Goal: Manage account settings

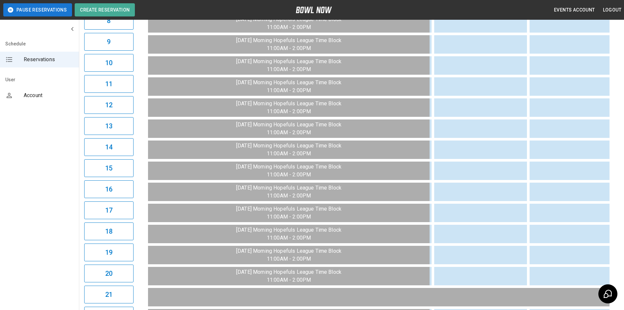
scroll to position [0, 477]
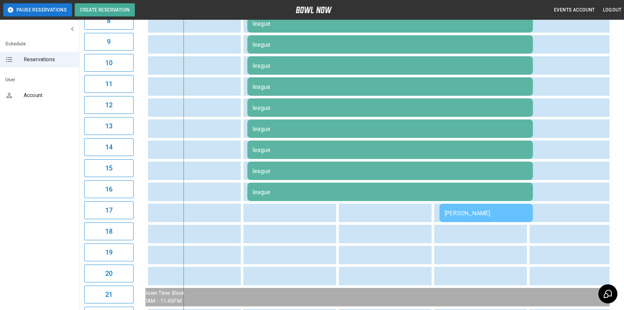
click at [483, 217] on div "[PERSON_NAME]" at bounding box center [486, 213] width 83 height 7
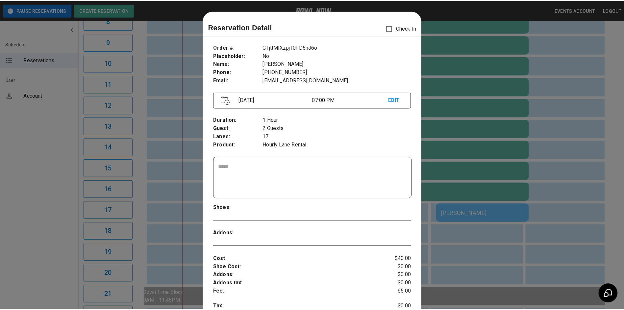
scroll to position [11, 0]
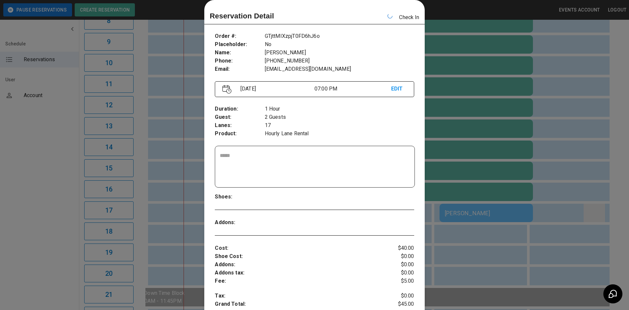
click at [584, 193] on div at bounding box center [314, 155] width 629 height 310
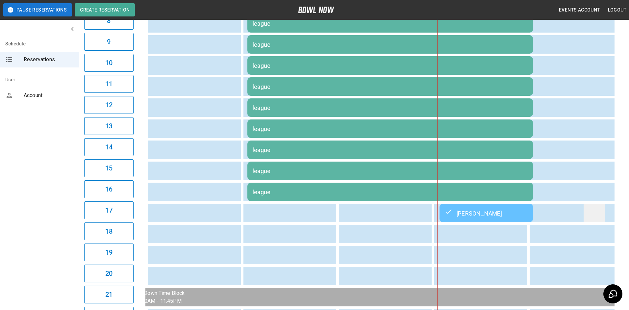
scroll to position [0, 494]
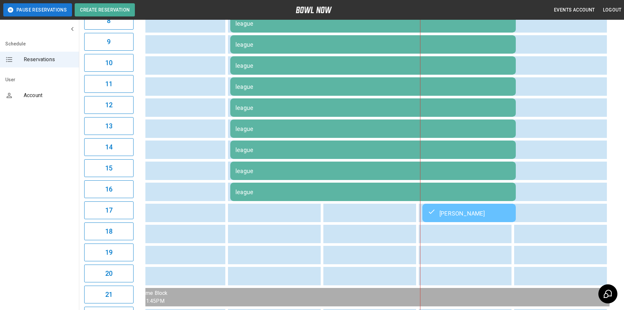
click at [466, 214] on div "kirk wynter" at bounding box center [469, 213] width 83 height 8
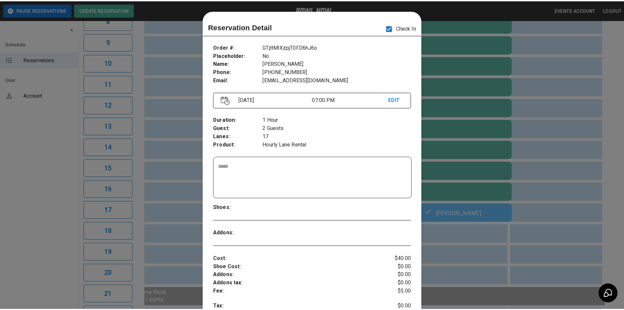
scroll to position [11, 0]
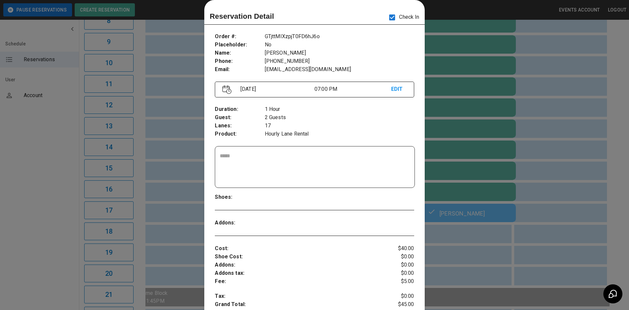
click at [545, 223] on div at bounding box center [314, 155] width 629 height 310
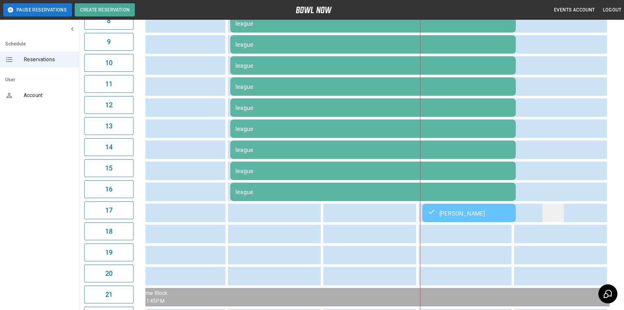
scroll to position [0, 488]
